Goal: Answer question/provide support

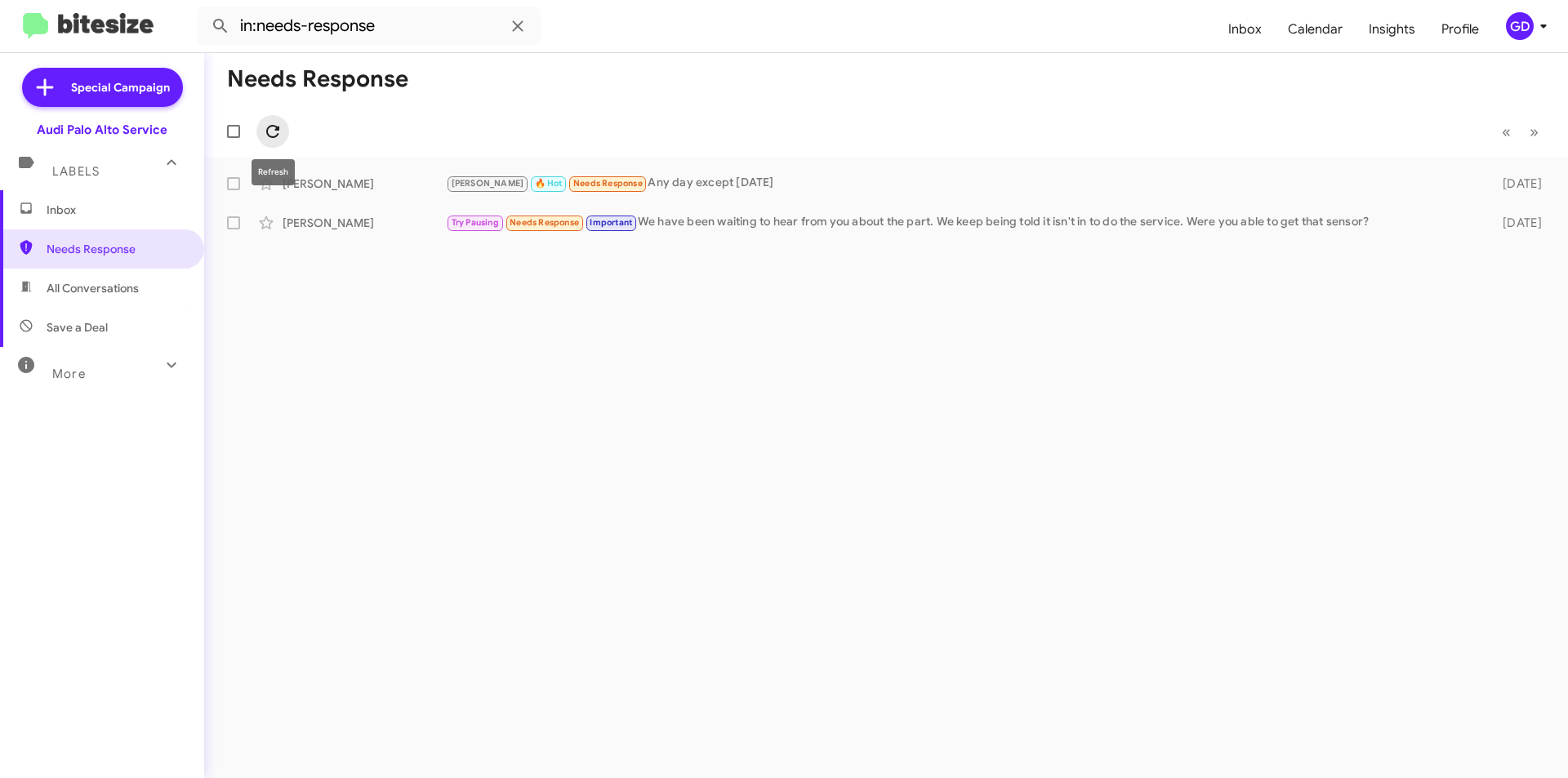
click at [267, 124] on icon at bounding box center [272, 132] width 19 height 19
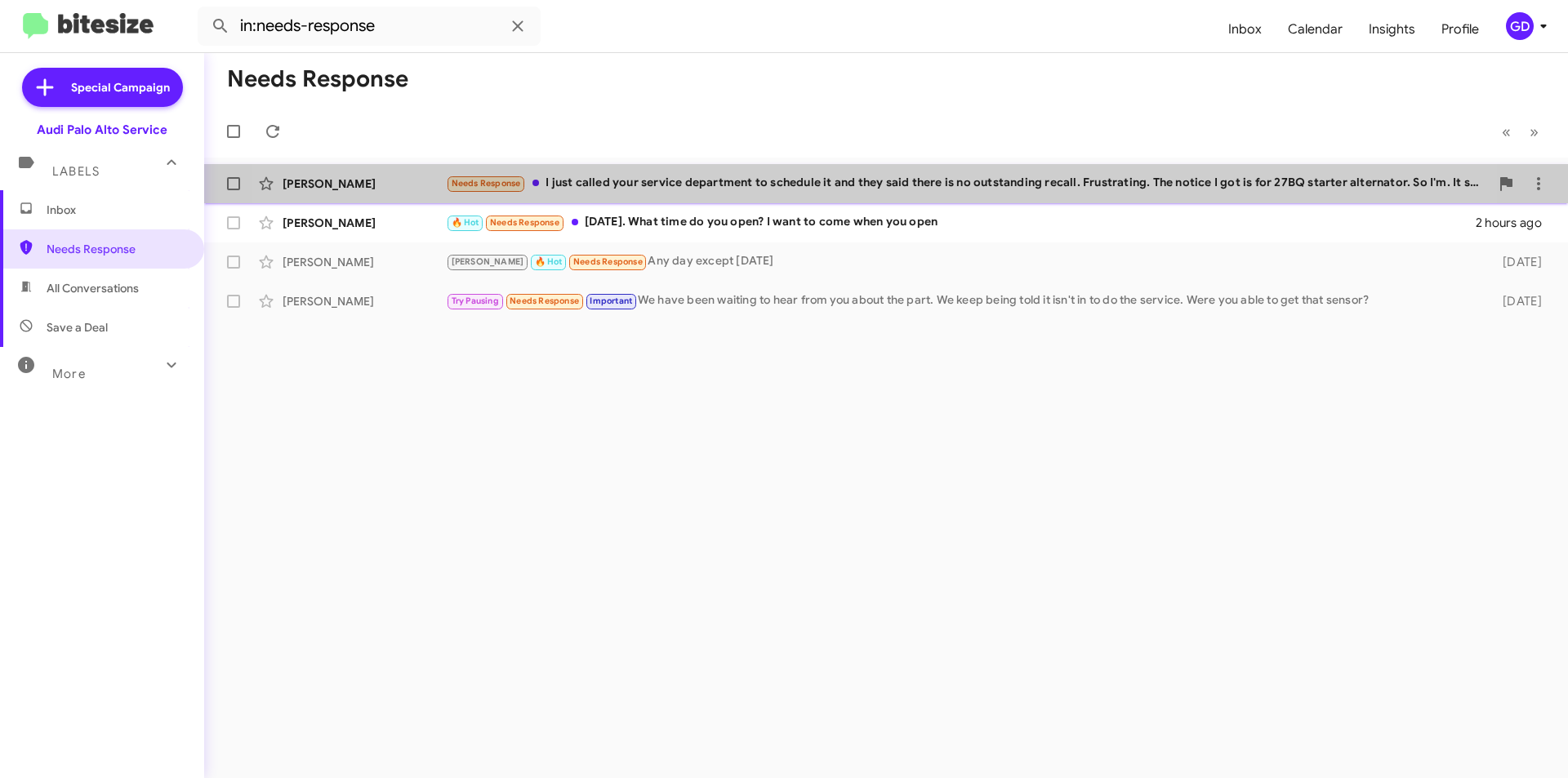
click at [807, 189] on div "Needs Response I just called your service department to schedule it and they sa…" at bounding box center [967, 183] width 1044 height 19
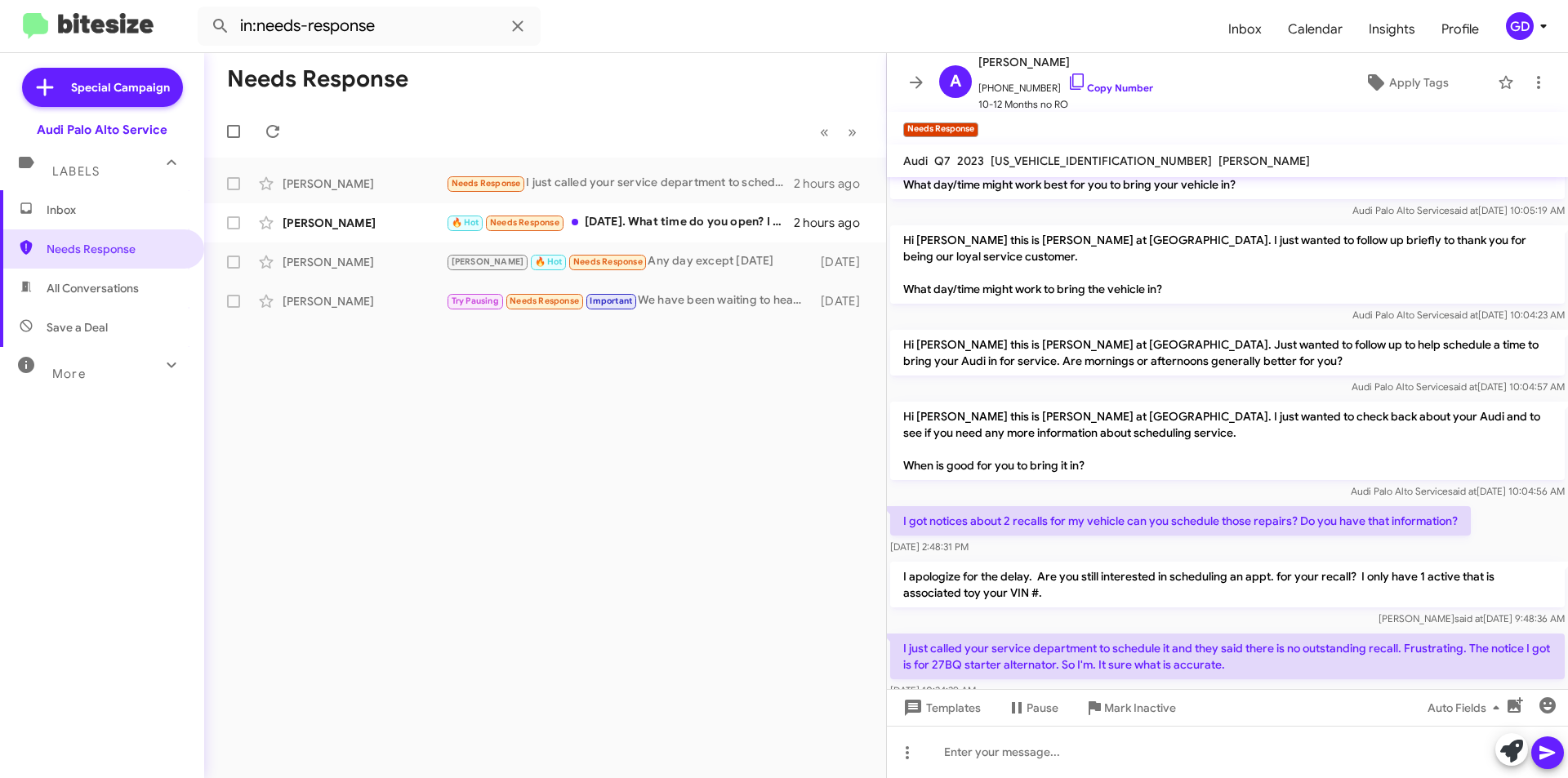
scroll to position [102, 0]
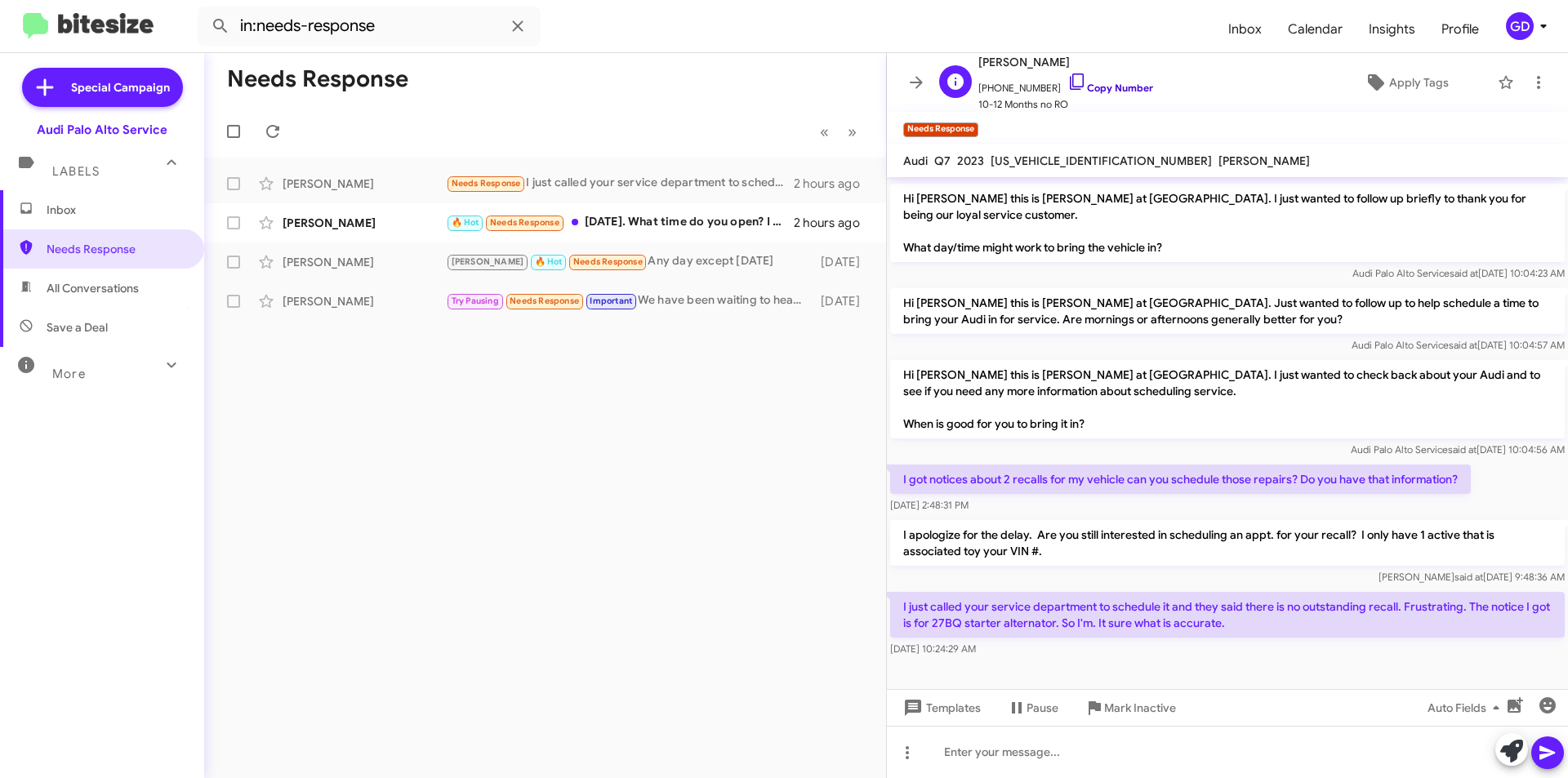
click at [1090, 82] on link "Copy Number" at bounding box center [1109, 88] width 86 height 12
click at [1049, 164] on span "[US_VEHICLE_IDENTIFICATION_NUMBER]" at bounding box center [1101, 161] width 221 height 15
copy span "[US_VEHICLE_IDENTIFICATION_NUMBER]"
click at [1112, 88] on link "Copy Number" at bounding box center [1109, 88] width 86 height 12
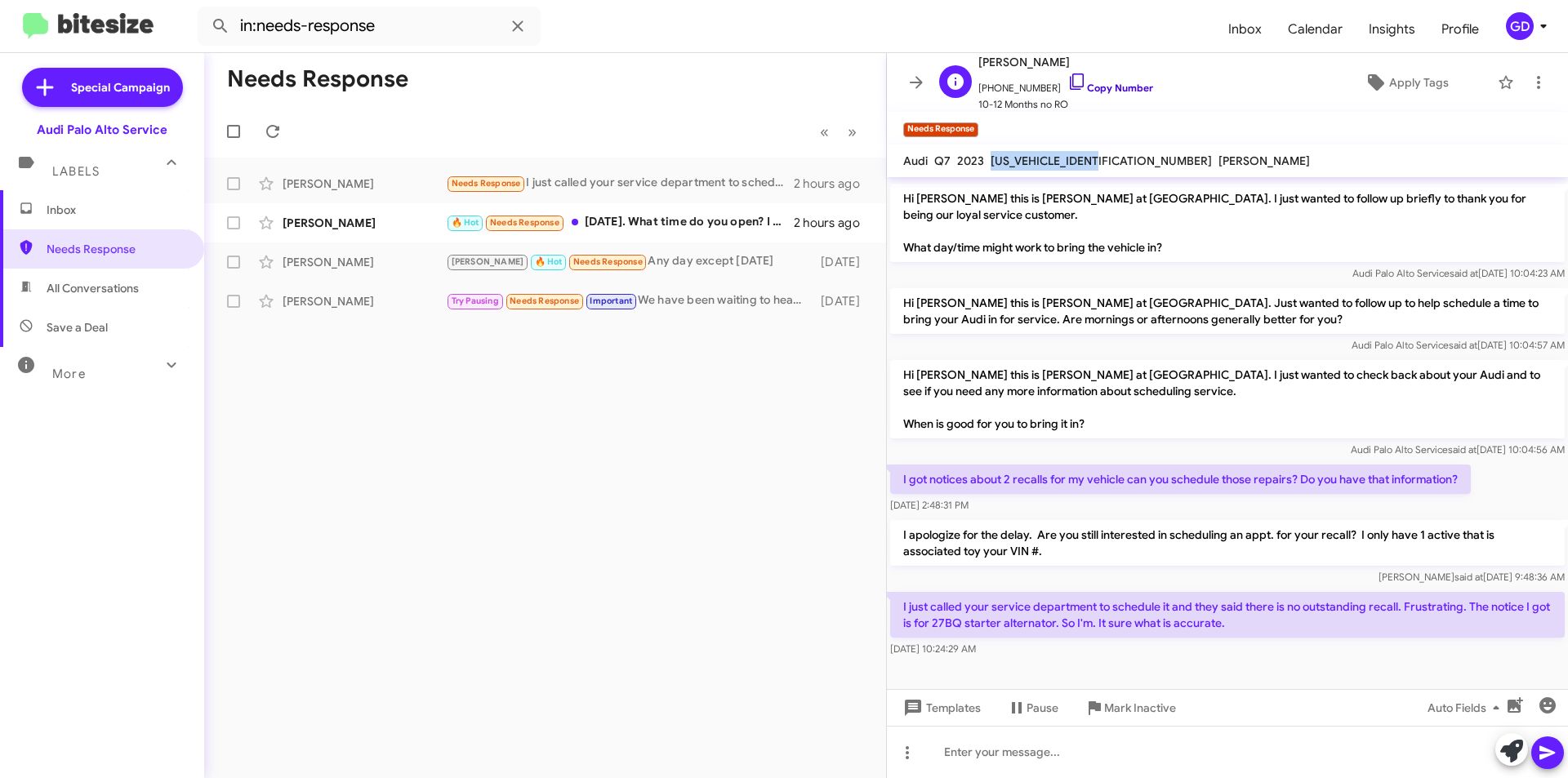
copy span "[US_VEHICLE_IDENTIFICATION_NUMBER]"
click at [1066, 672] on div at bounding box center [1227, 675] width 681 height 28
click at [1045, 160] on span "[US_VEHICLE_IDENTIFICATION_NUMBER]" at bounding box center [1101, 161] width 221 height 15
copy span "[US_VEHICLE_IDENTIFICATION_NUMBER]"
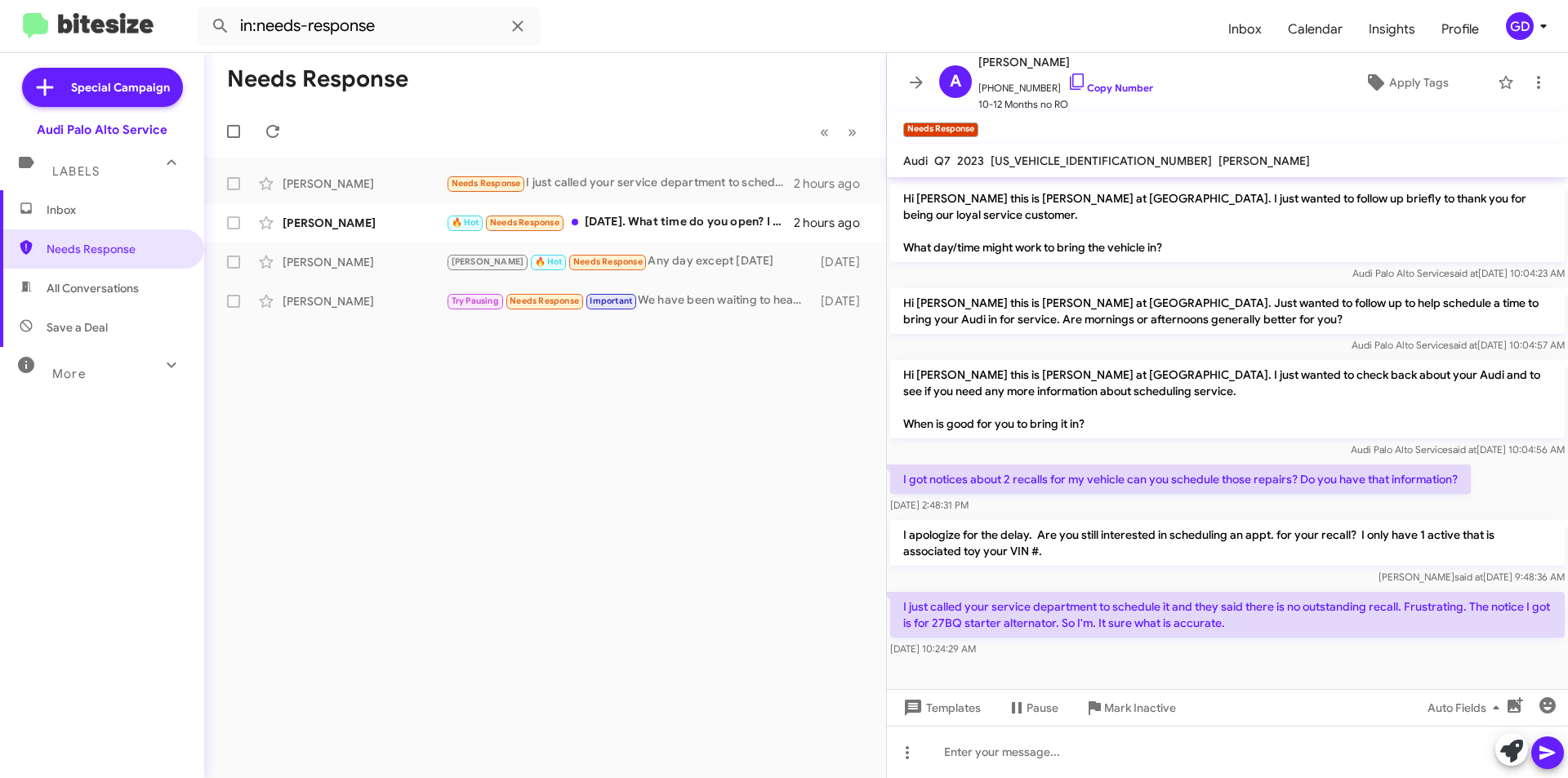
click at [307, 462] on div "Needs Response « Previous » Next [PERSON_NAME] Needs Response I just called you…" at bounding box center [544, 416] width 681 height 725
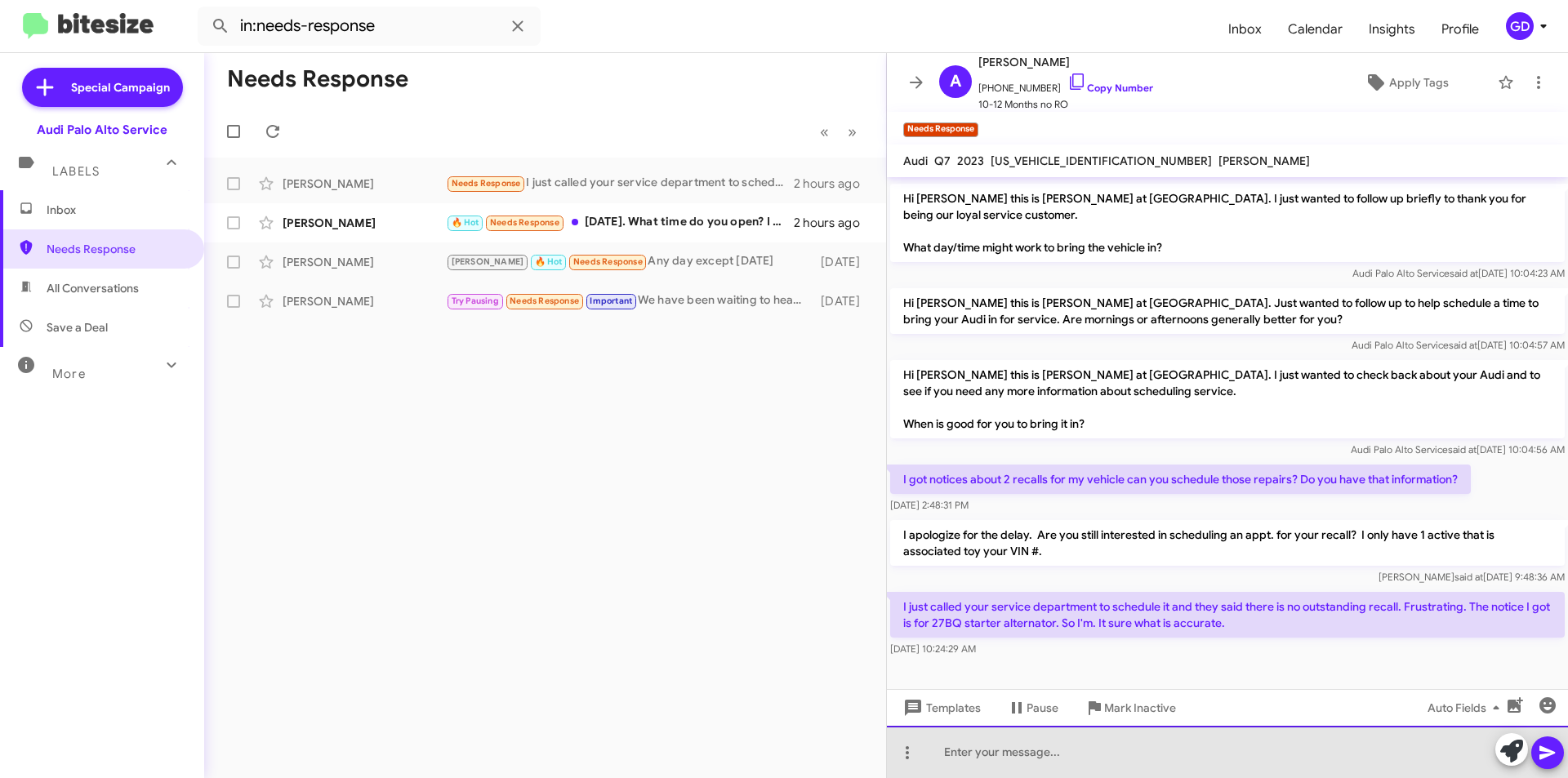
click at [987, 750] on div at bounding box center [1227, 751] width 681 height 52
click at [982, 747] on div at bounding box center [1227, 751] width 681 height 52
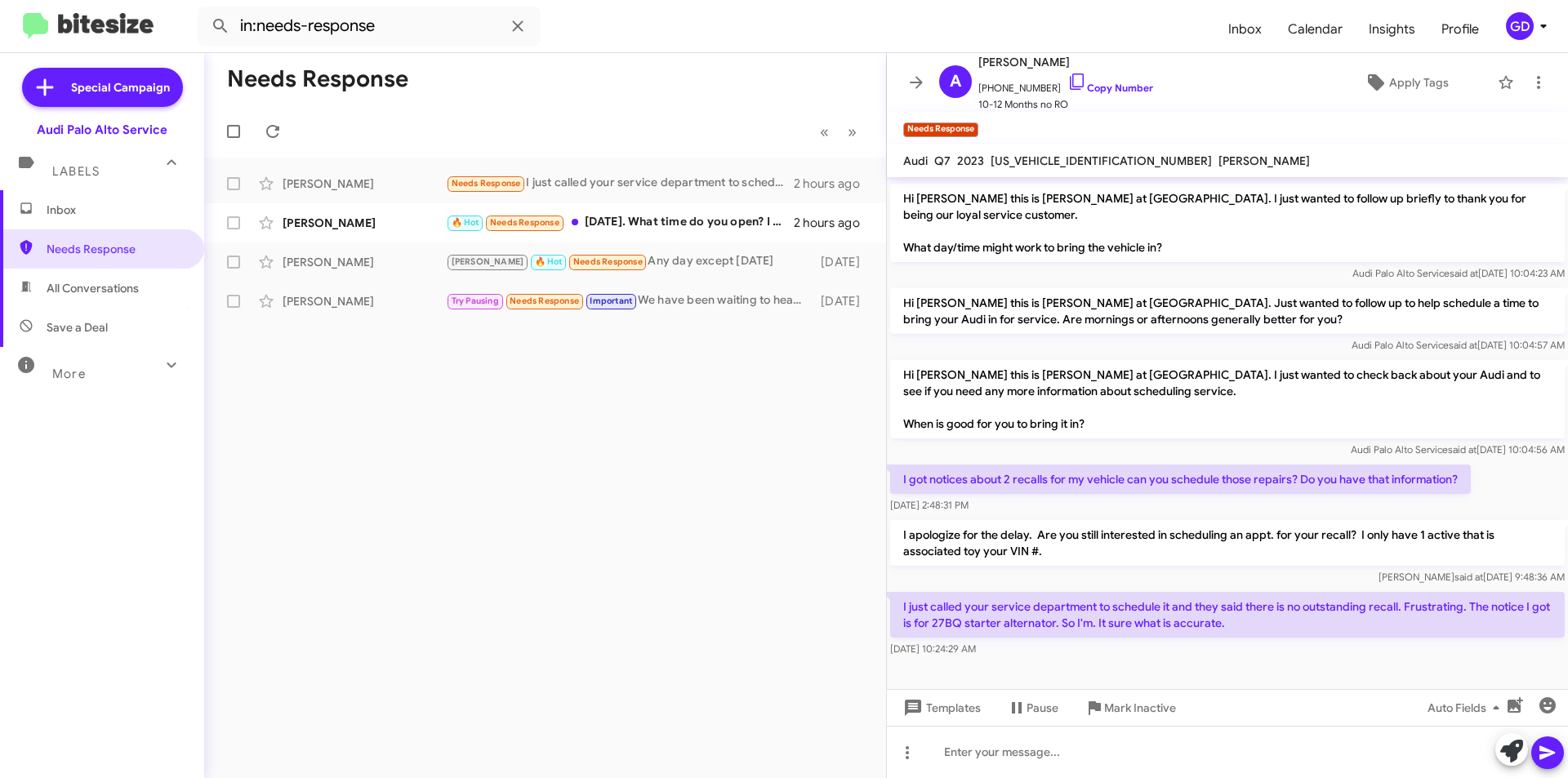
click at [627, 580] on div "Needs Response « Previous » Next [PERSON_NAME] Needs Response I just called you…" at bounding box center [544, 416] width 681 height 725
